Goal: Information Seeking & Learning: Compare options

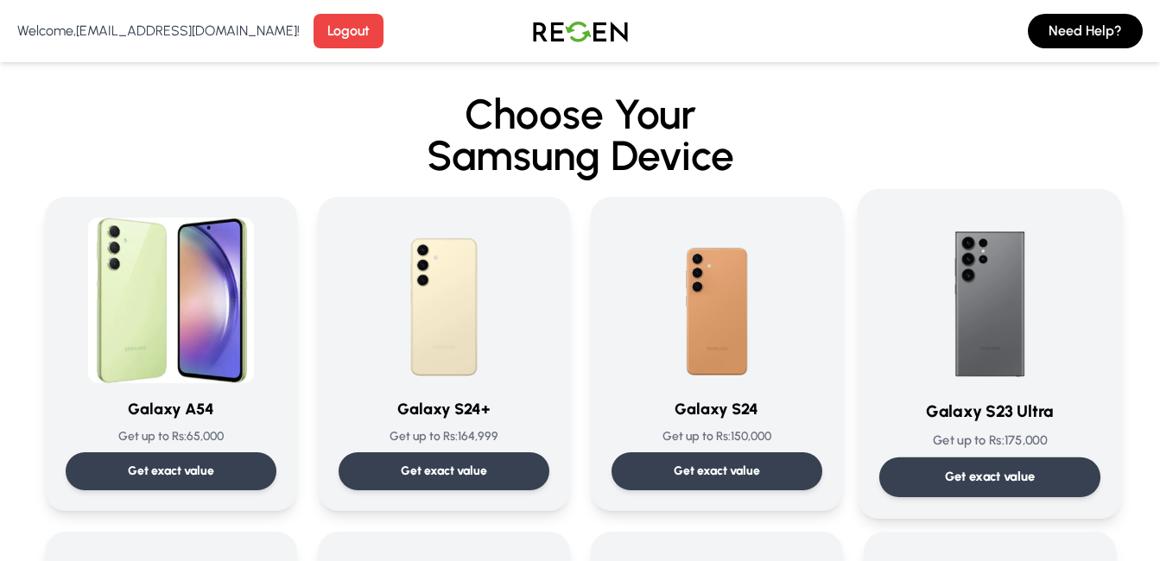
click at [937, 441] on p "Get up to Rs: 175,000" at bounding box center [988, 441] width 221 height 18
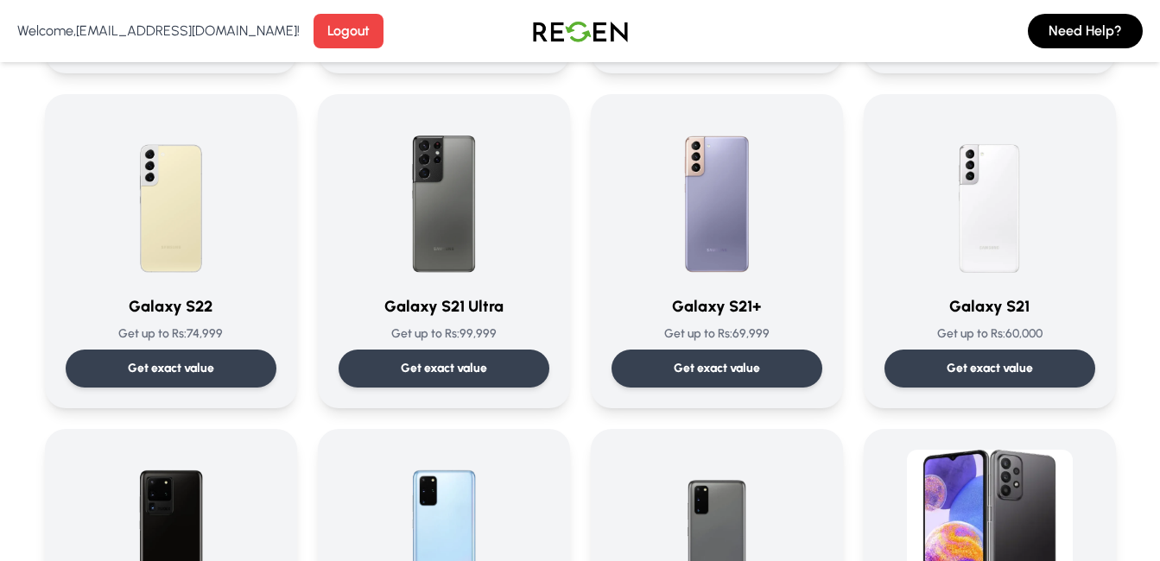
scroll to position [808, 0]
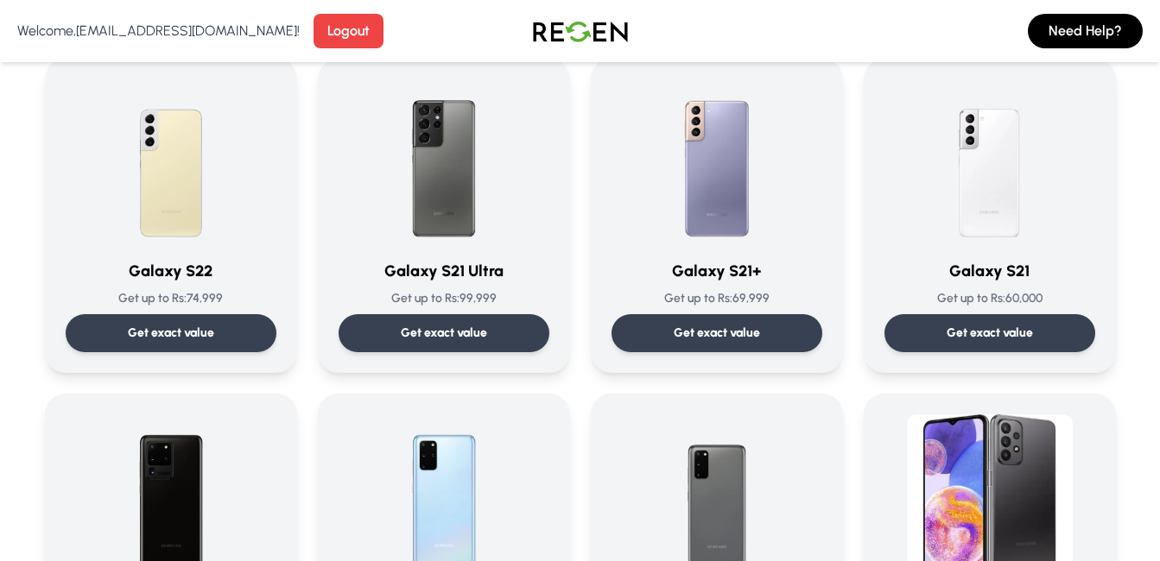
click at [896, 293] on div "Galaxy S21 Get up to Rs: 60,000 Get exact value" at bounding box center [989, 215] width 211 height 273
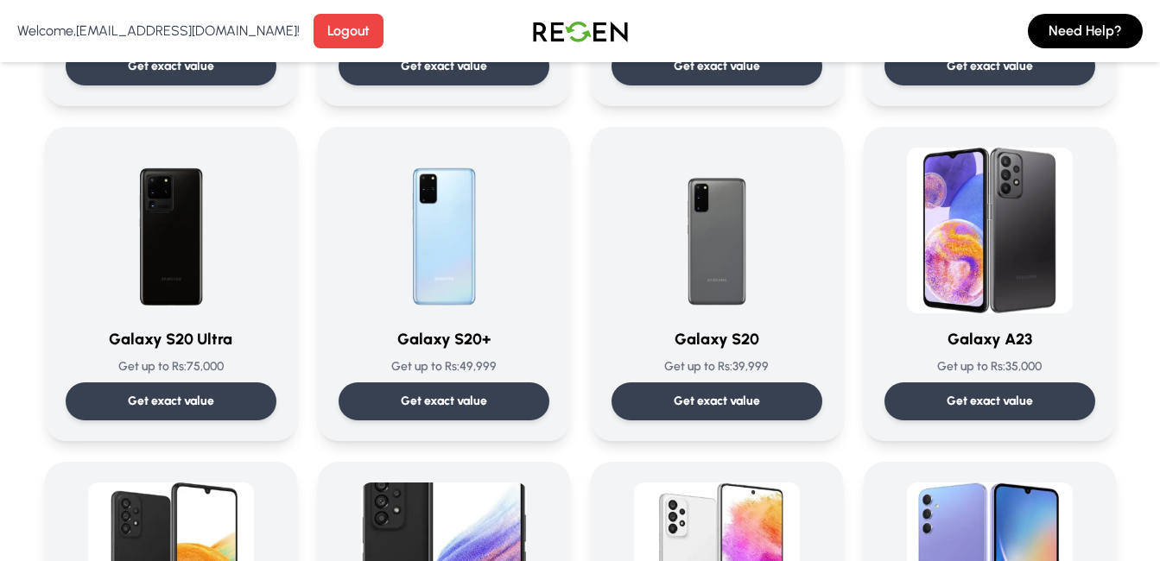
scroll to position [1250, 0]
